Goal: Information Seeking & Learning: Learn about a topic

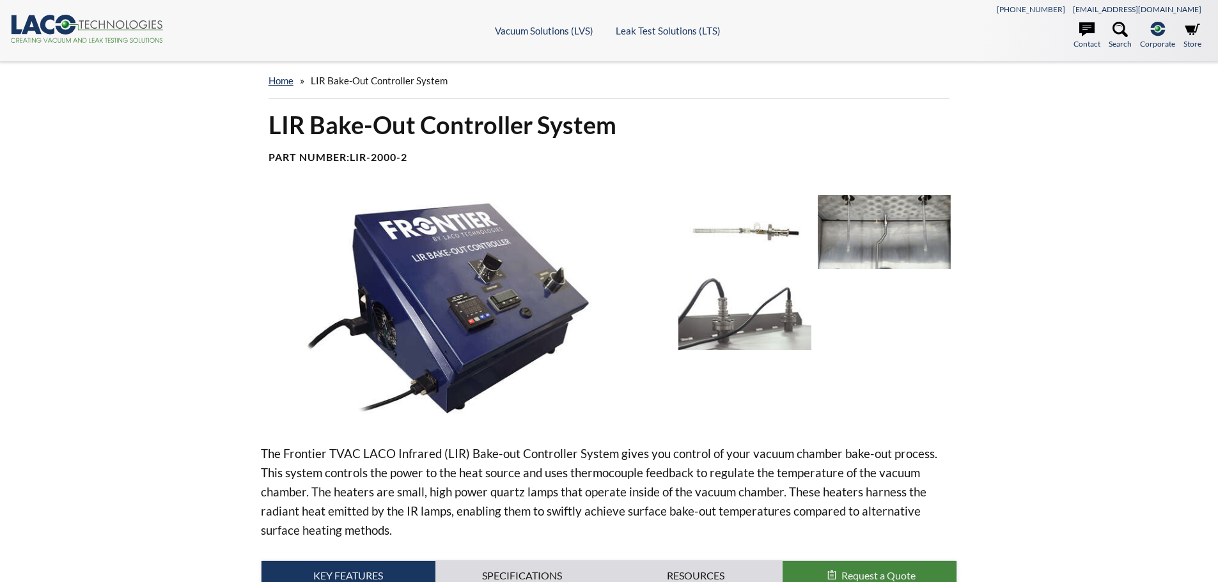
select select "Widget de traduction"
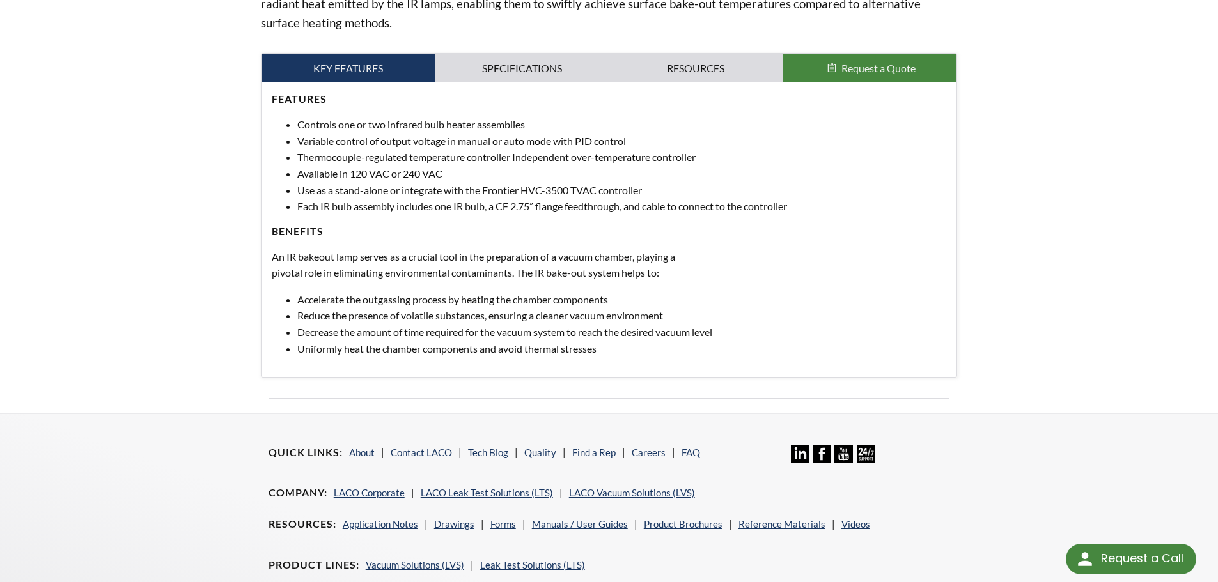
scroll to position [320, 0]
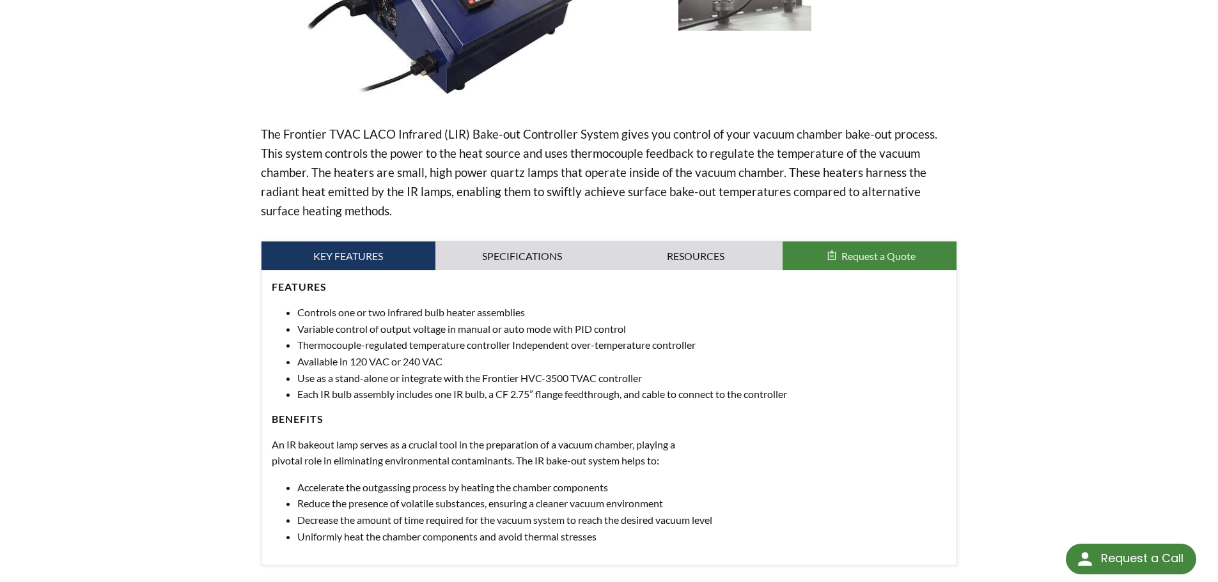
click at [469, 237] on div "The Frontier TVAC LACO Infrared (LIR) Bake-out Controller System gives you cont…" at bounding box center [609, 220] width 697 height 691
click at [471, 243] on link "Specifications" at bounding box center [522, 256] width 174 height 29
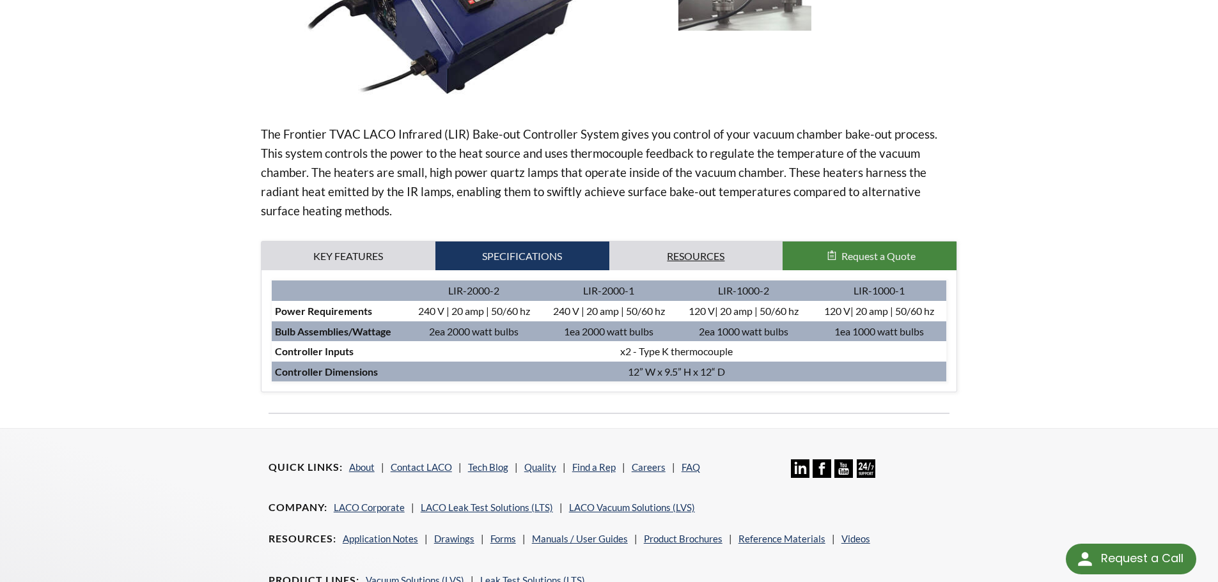
click at [647, 260] on link "Resources" at bounding box center [696, 256] width 174 height 29
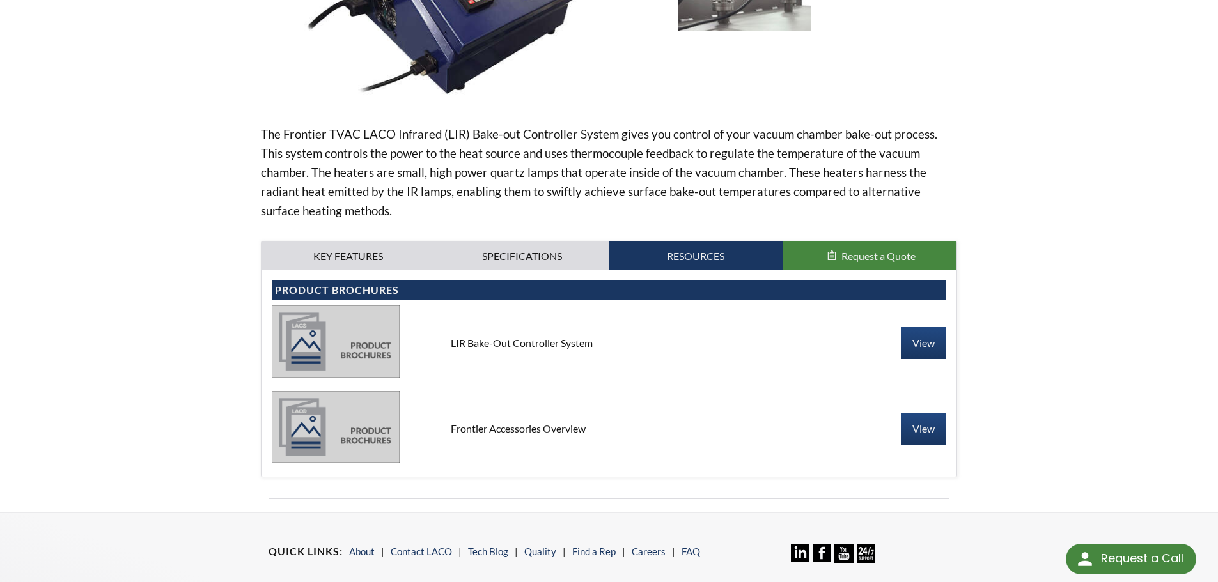
click at [720, 152] on p "The Frontier TVAC LACO Infrared (LIR) Bake-out Controller System gives you cont…" at bounding box center [609, 173] width 697 height 96
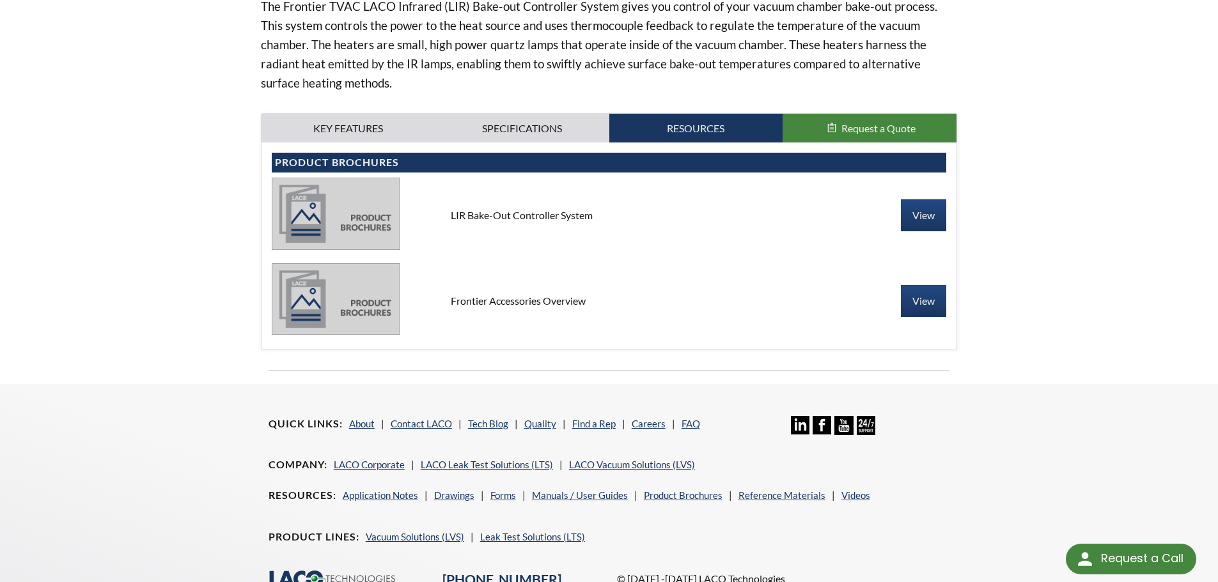
scroll to position [547, 0]
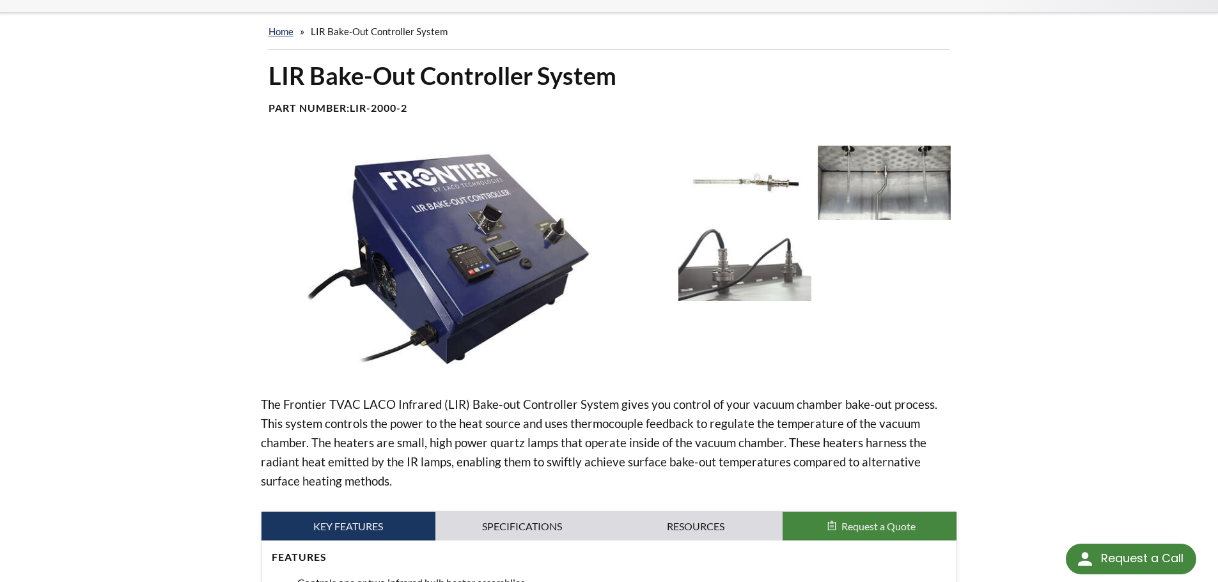
scroll to position [64, 0]
